Goal: Answer question/provide support: Share knowledge or assist other users

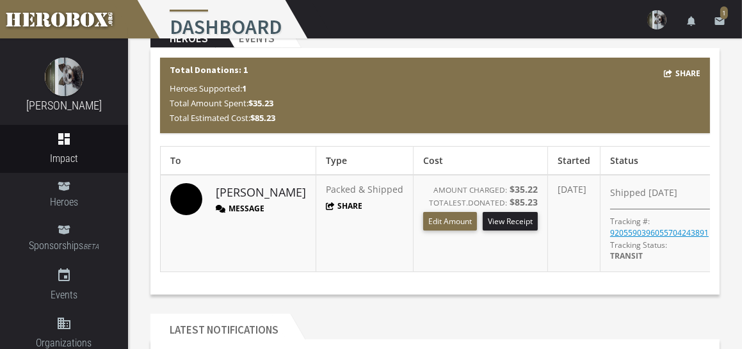
scroll to position [64, 0]
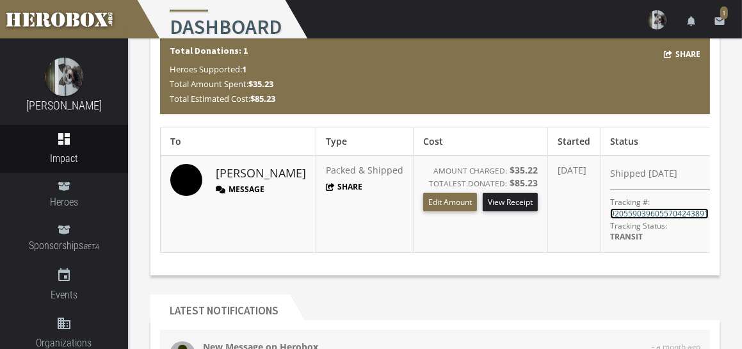
click at [637, 209] on link "9205590396055704243891" at bounding box center [659, 213] width 99 height 11
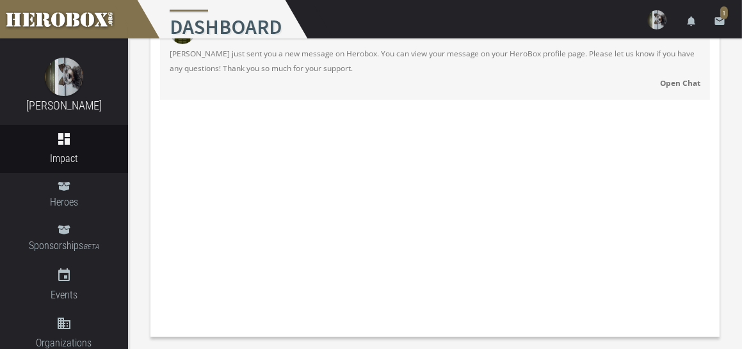
scroll to position [323, 0]
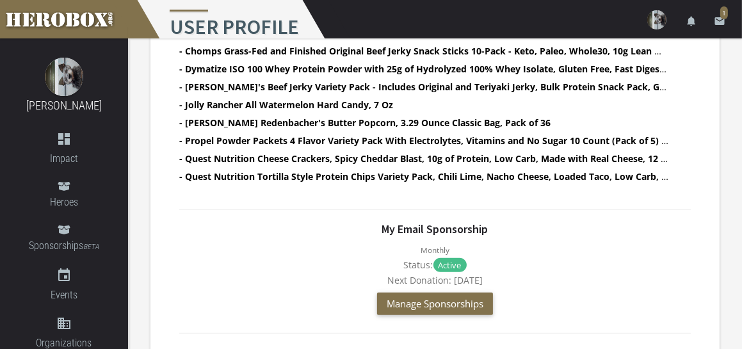
scroll to position [509, 0]
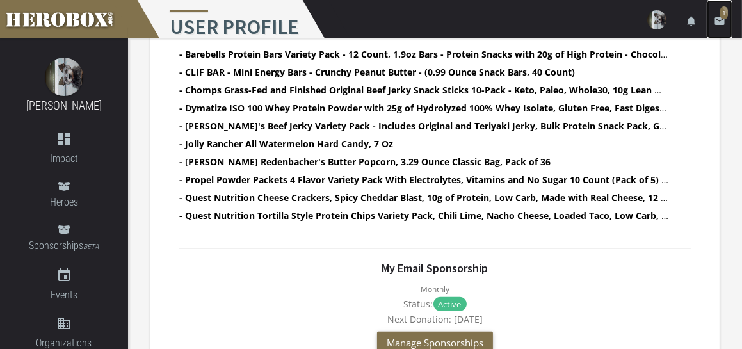
click at [722, 12] on span "1" at bounding box center [724, 12] width 8 height 13
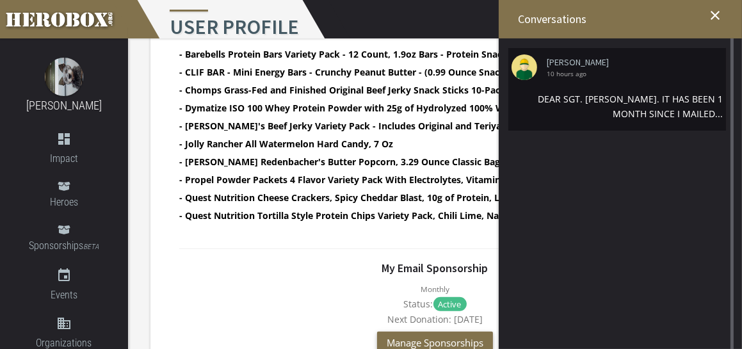
click at [695, 109] on div "DEAR SGT. [PERSON_NAME]. IT HAS BEEN 1 MONTH SINCE I MAILED..." at bounding box center [616, 106] width 211 height 29
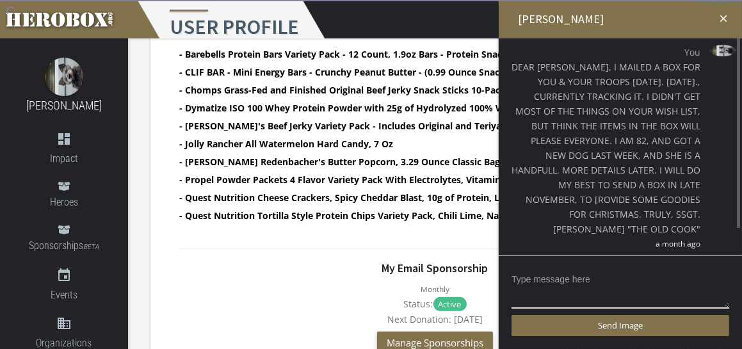
scroll to position [292, 0]
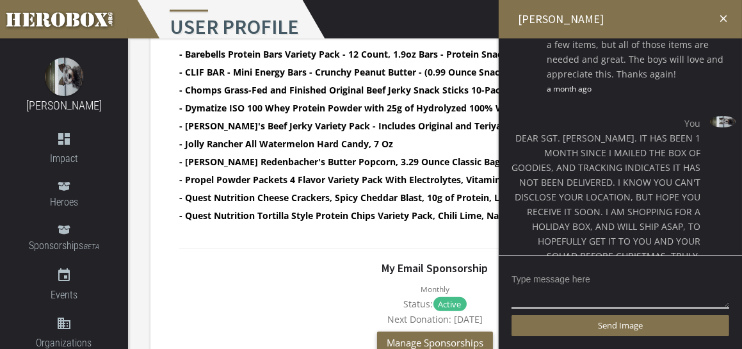
click at [722, 13] on icon "close" at bounding box center [723, 19] width 12 height 12
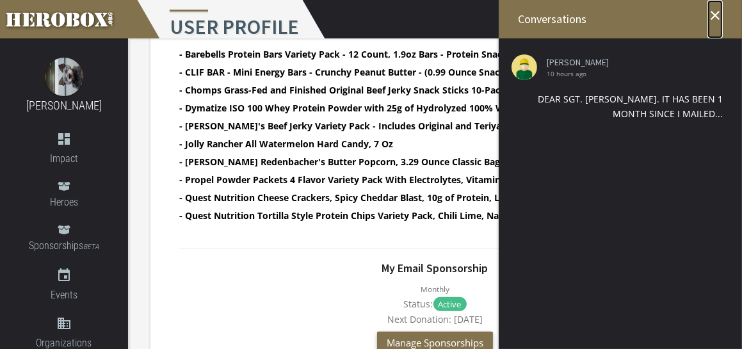
click at [713, 10] on icon "close" at bounding box center [714, 15] width 15 height 15
